Goal: Task Accomplishment & Management: Complete application form

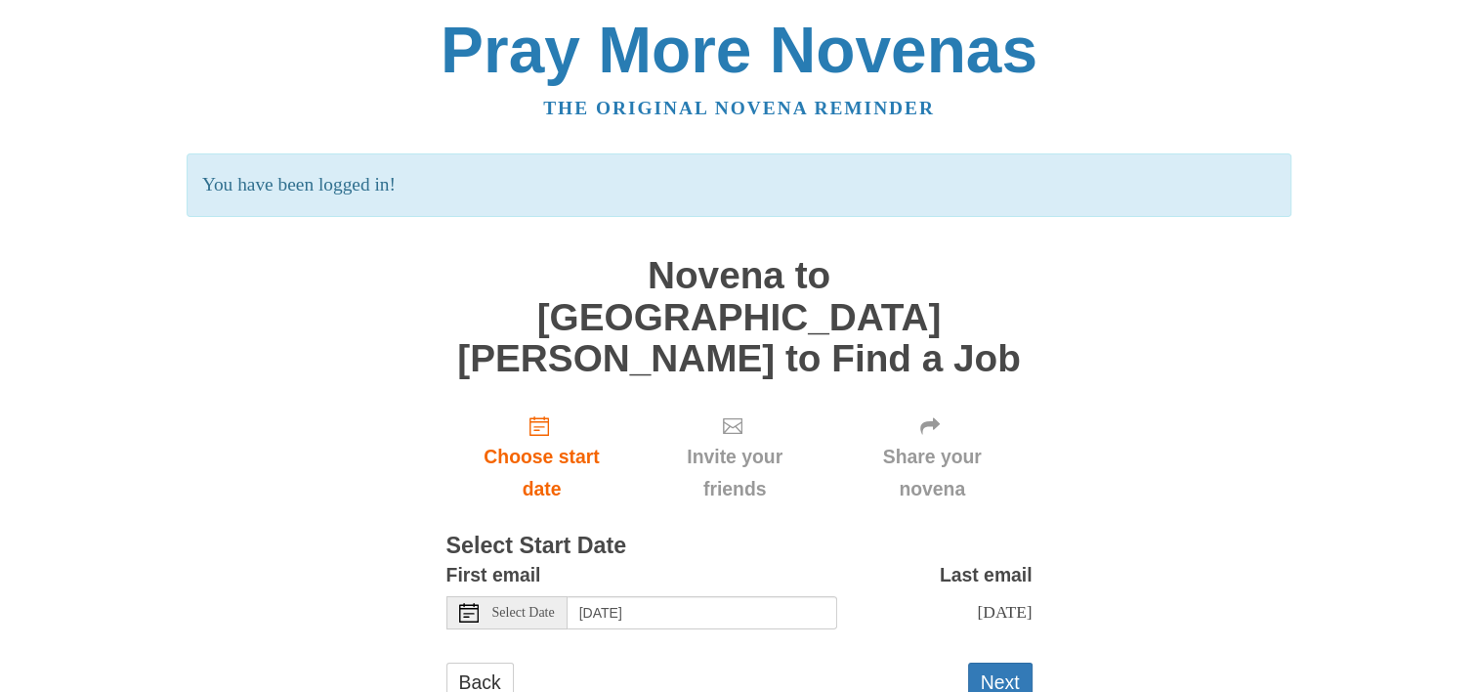
click at [477, 603] on use at bounding box center [469, 613] width 20 height 20
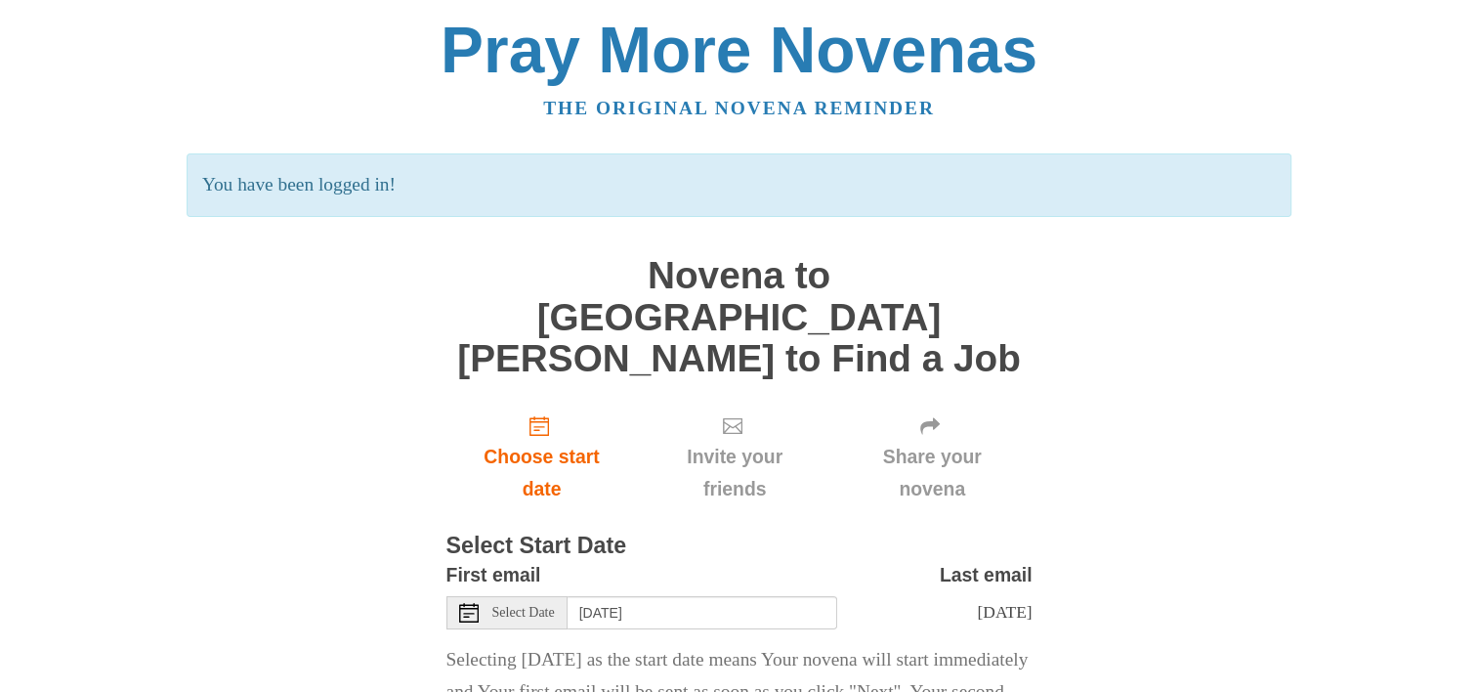
click at [466, 603] on icon at bounding box center [469, 613] width 20 height 20
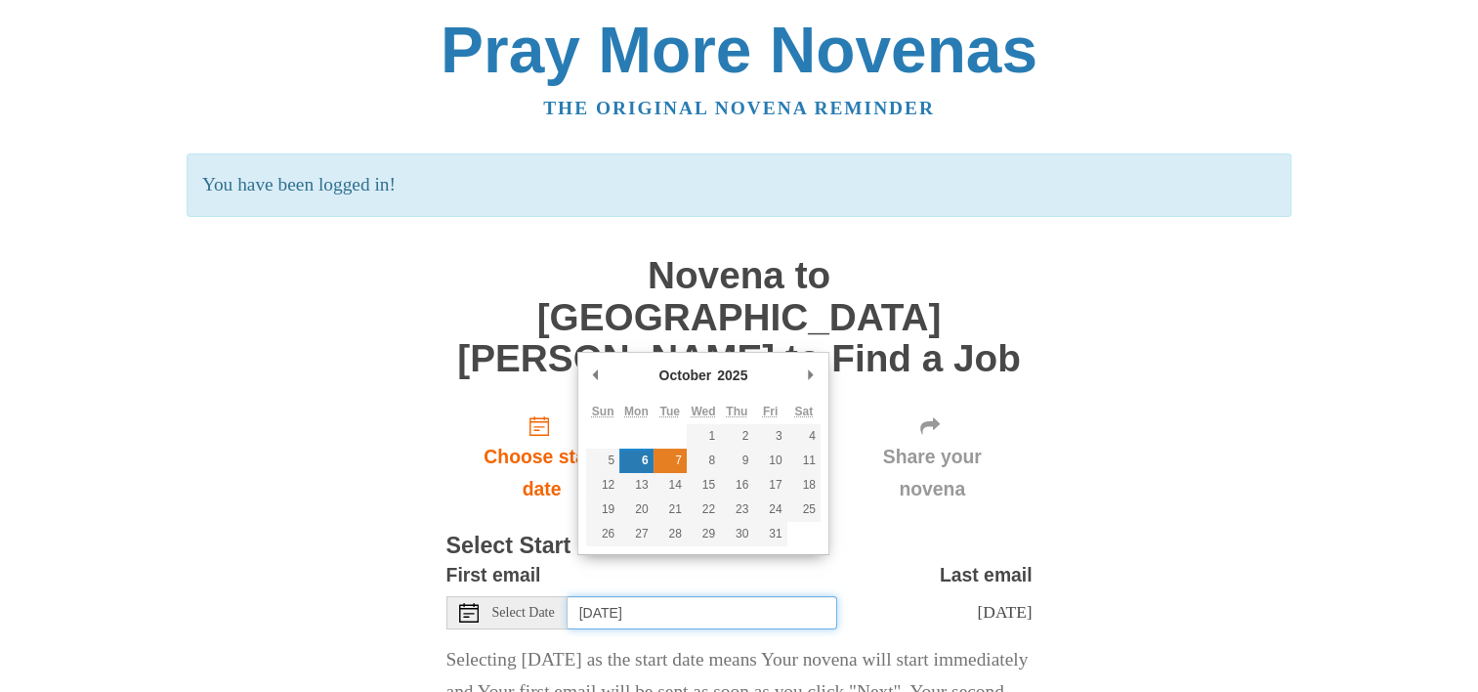
type input "[DATE]"
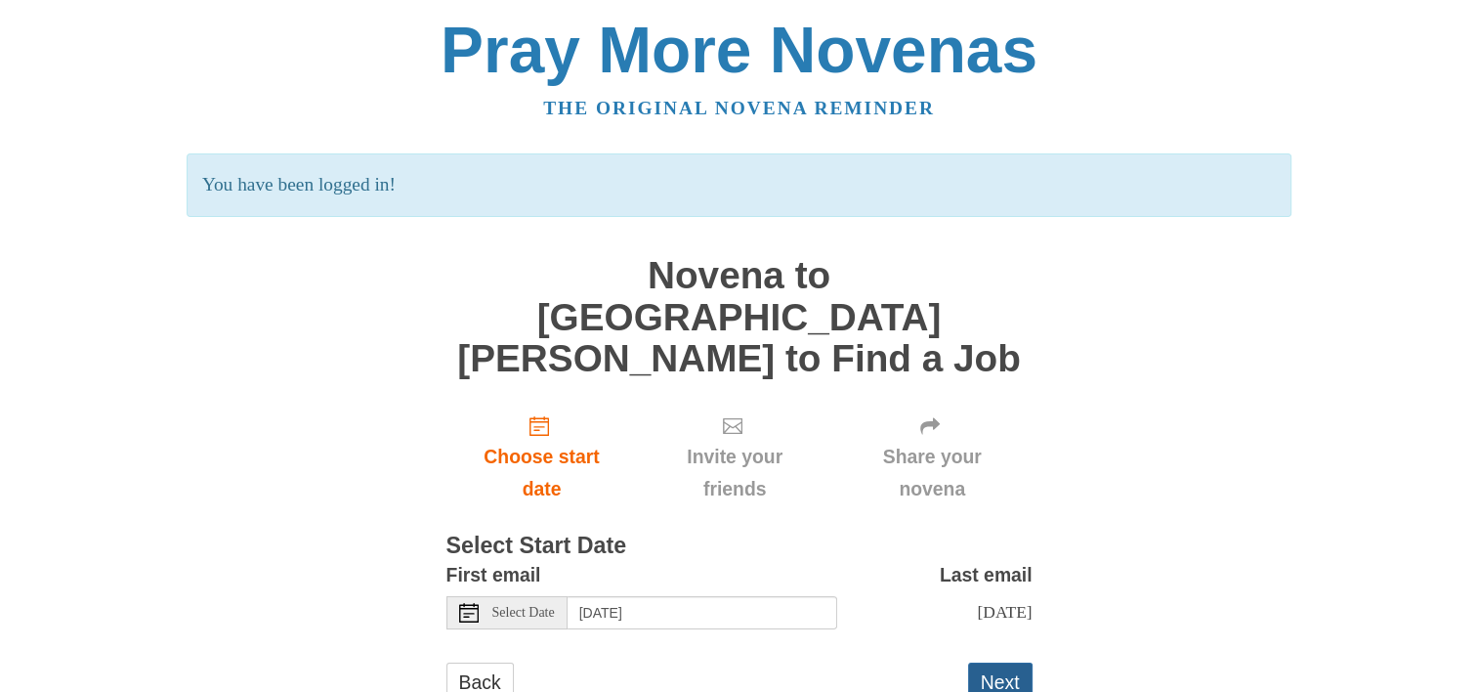
click at [985, 662] on button "Next" at bounding box center [1000, 682] width 64 height 40
